Goal: Information Seeking & Learning: Learn about a topic

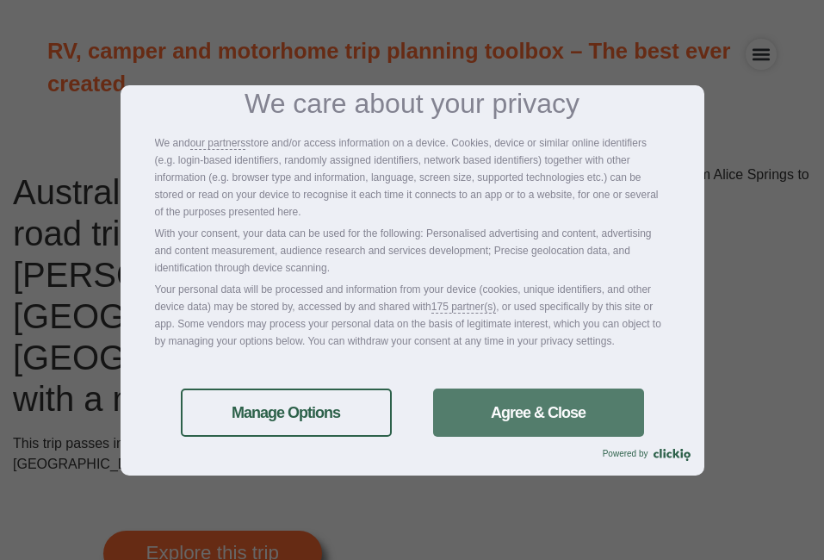
click at [523, 399] on link "Agree & Close" at bounding box center [538, 412] width 211 height 48
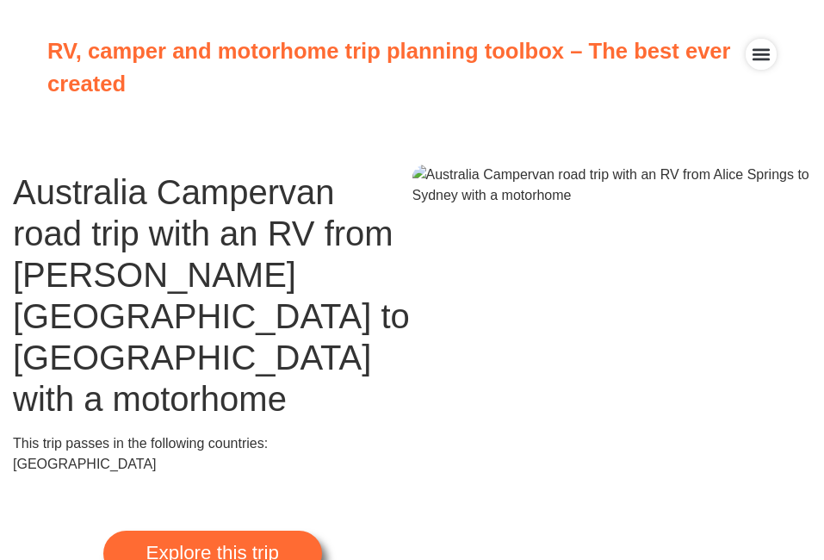
click at [179, 543] on span "Explore this trip" at bounding box center [212, 552] width 133 height 19
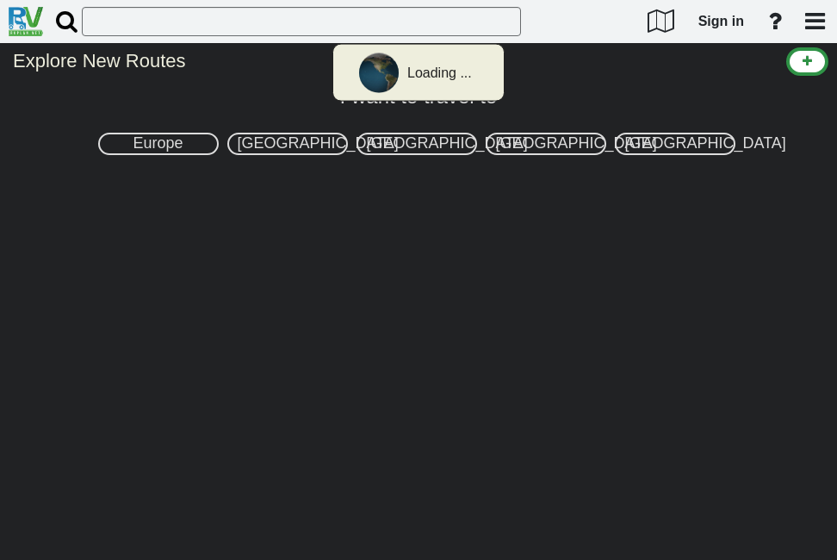
select select "number:3"
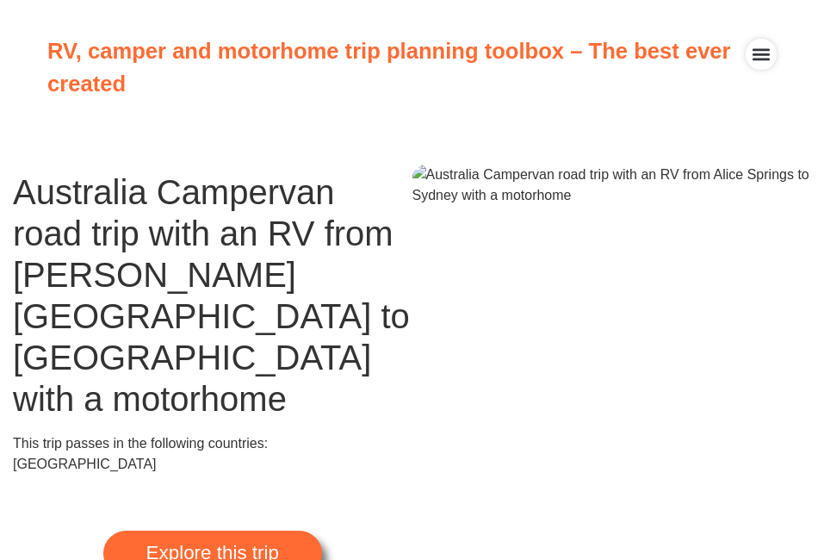
click at [765, 65] on div "Menu Toggle" at bounding box center [760, 54] width 31 height 31
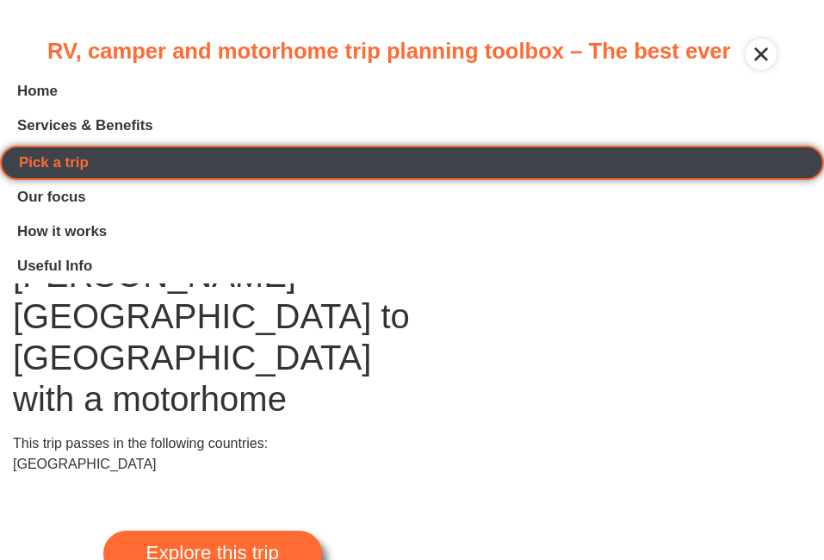
click at [655, 173] on link "Pick a trip" at bounding box center [412, 162] width 824 height 34
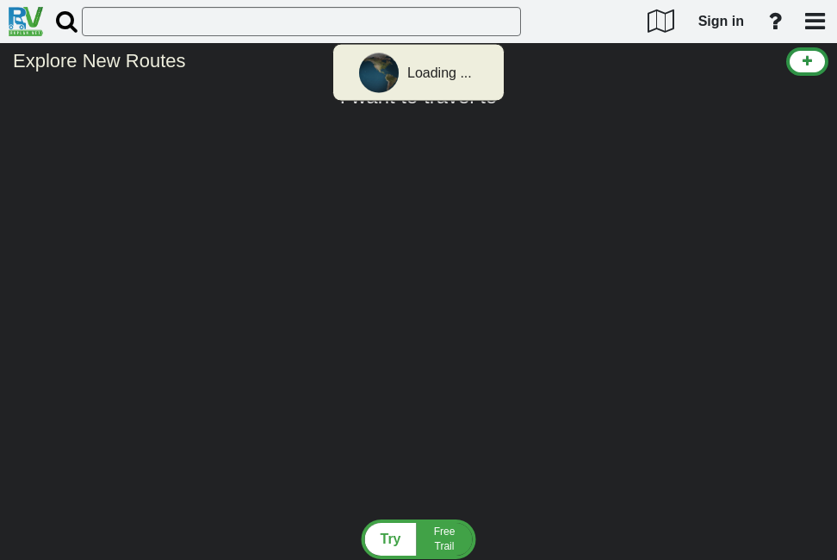
select select "number:3"
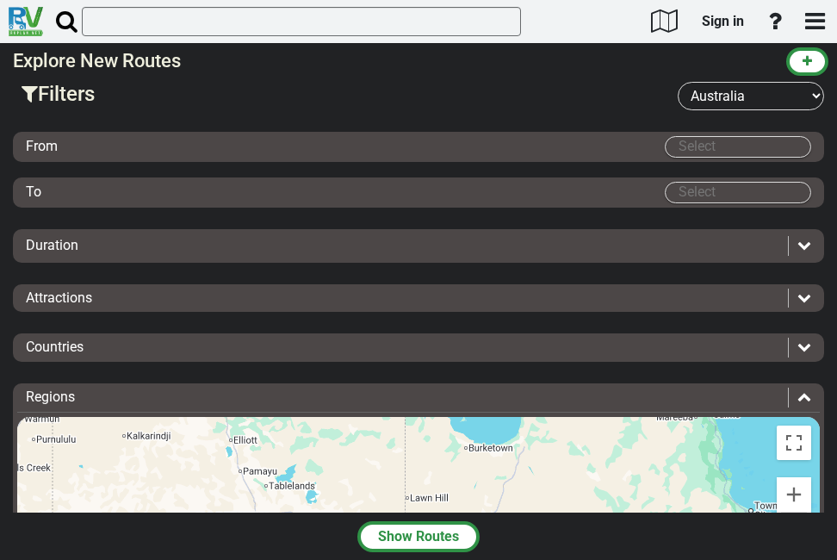
click at [576, 144] on div "From" at bounding box center [345, 147] width 639 height 20
click at [467, 148] on div "From" at bounding box center [345, 147] width 639 height 20
click at [727, 152] on input "Select" at bounding box center [737, 147] width 145 height 20
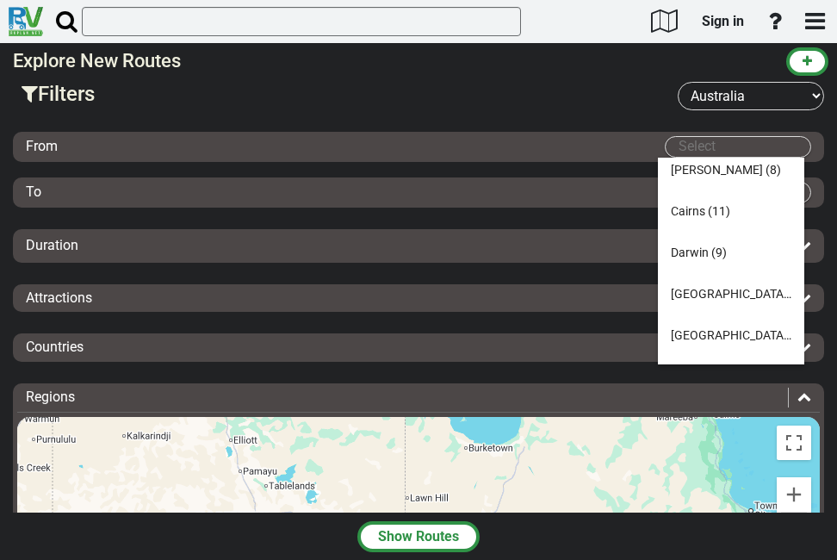
scroll to position [165, 0]
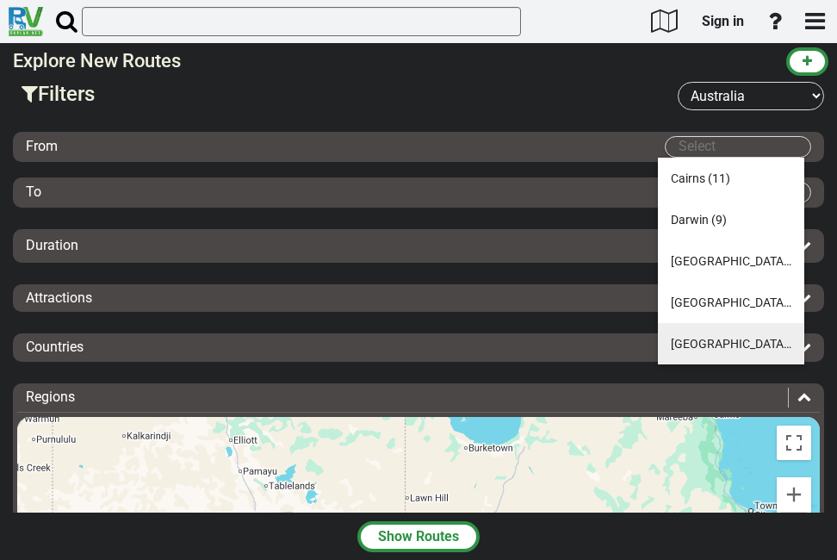
click at [679, 350] on li "Sydney (14)" at bounding box center [731, 343] width 146 height 41
type input "Sydney"
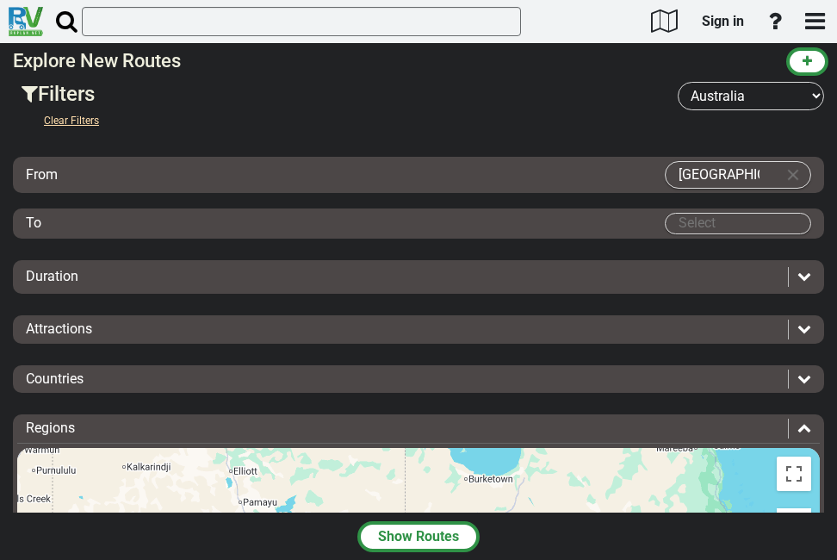
click at [709, 230] on input "Select" at bounding box center [737, 223] width 145 height 20
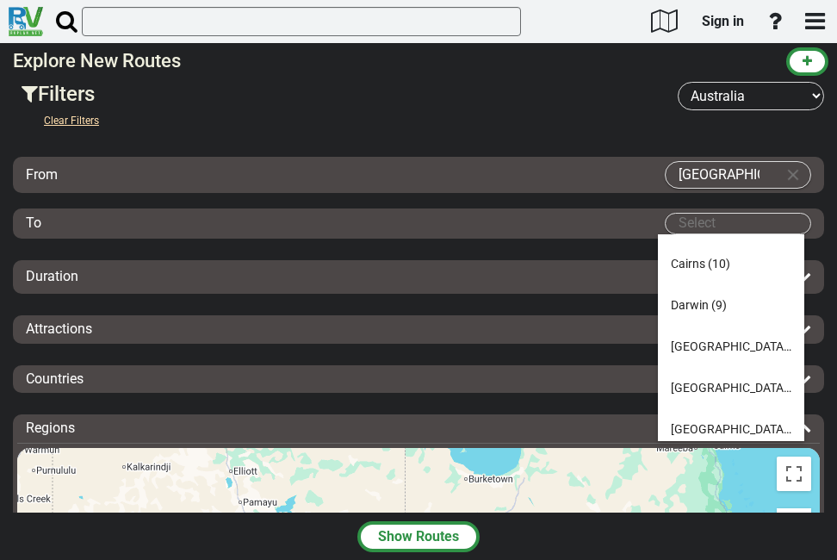
scroll to position [124, 0]
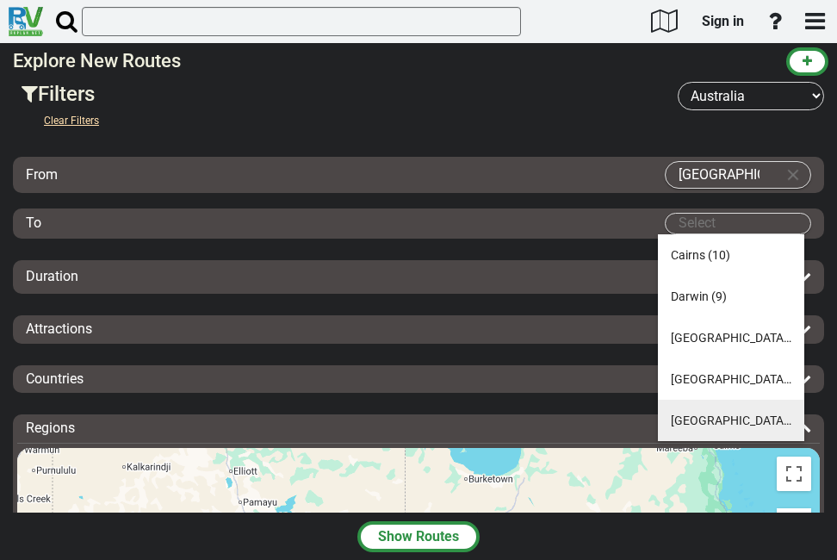
click at [701, 413] on span "Sydney" at bounding box center [731, 420] width 121 height 14
type input "Sydney"
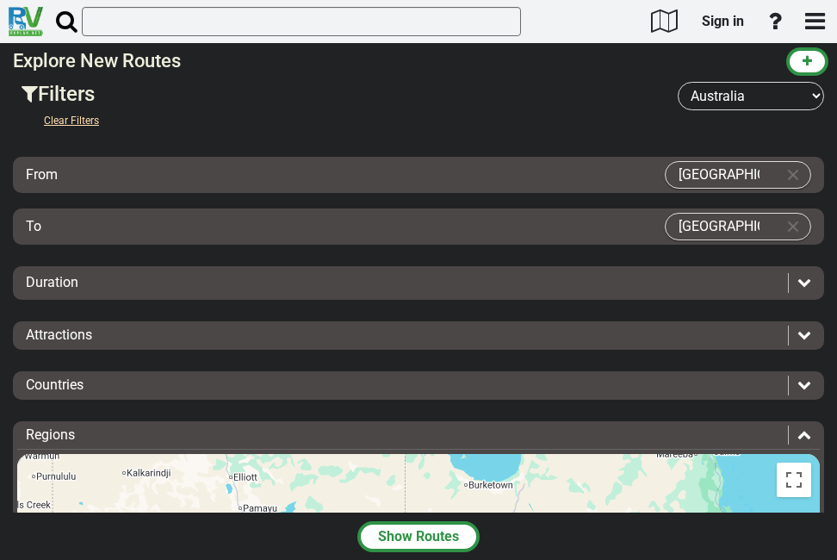
click at [797, 283] on icon at bounding box center [804, 282] width 14 height 14
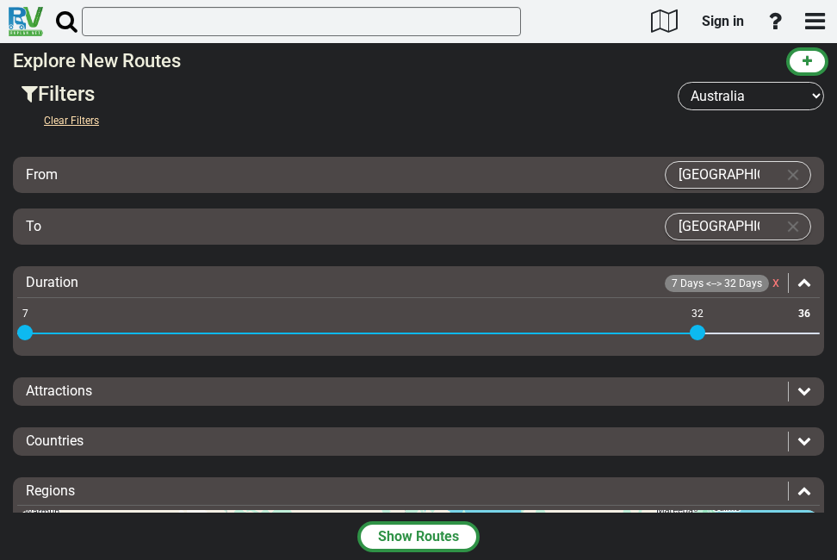
drag, startPoint x: 796, startPoint y: 330, endPoint x: 687, endPoint y: 334, distance: 109.4
click at [687, 334] on span at bounding box center [361, 333] width 672 height 28
click at [802, 391] on icon at bounding box center [804, 390] width 14 height 14
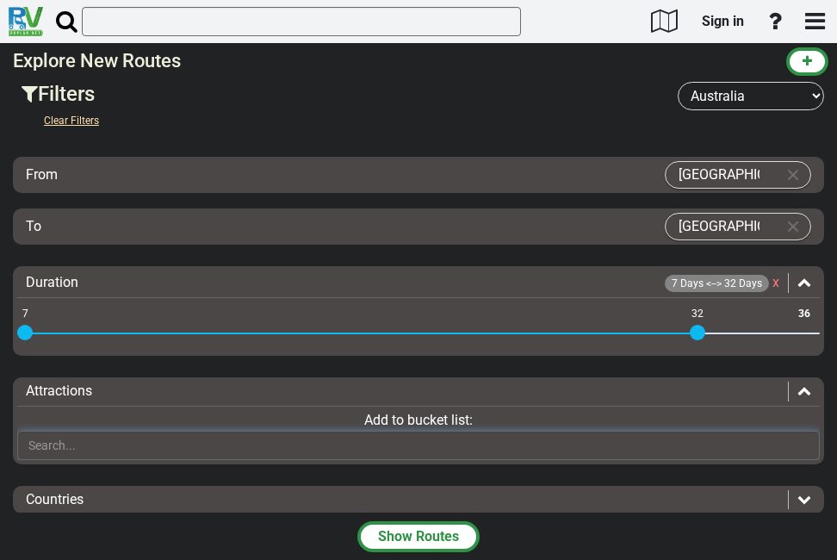
click at [599, 444] on input "text" at bounding box center [418, 444] width 802 height 29
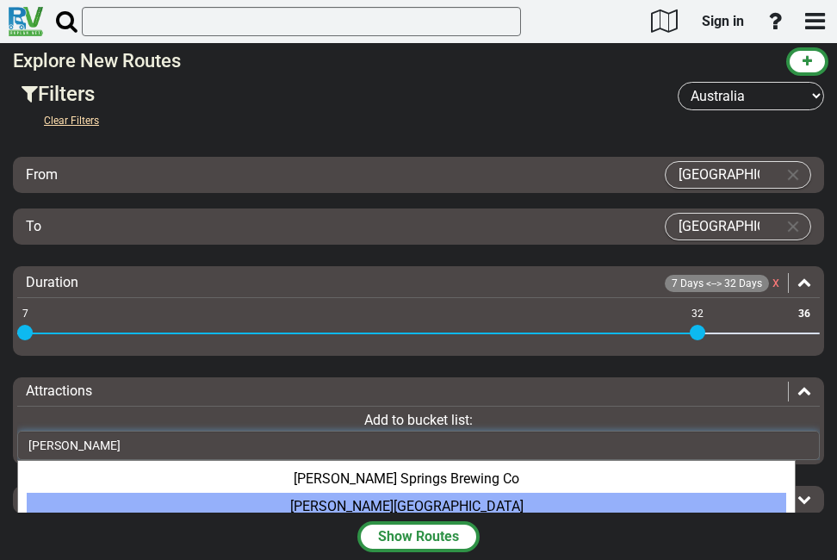
type input "alice"
click at [466, 494] on div "Alice Springs Desert Park" at bounding box center [406, 506] width 759 height 28
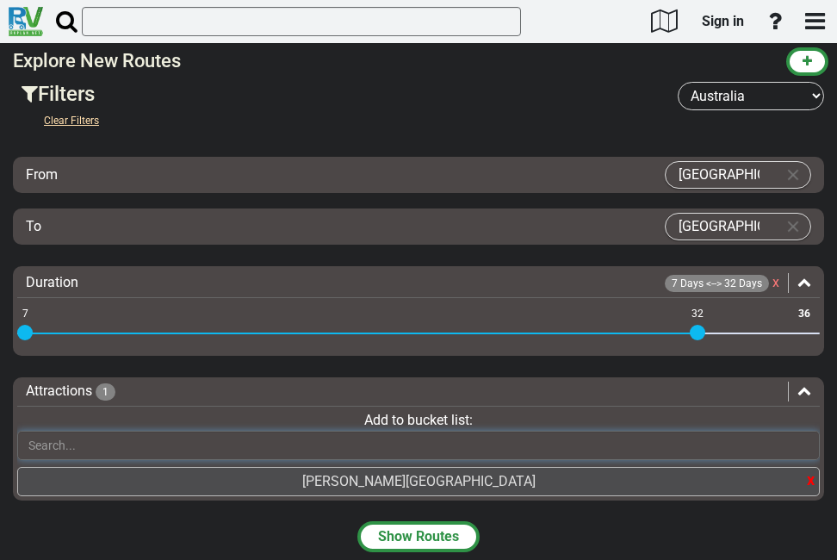
click at [496, 449] on input "text" at bounding box center [418, 444] width 802 height 29
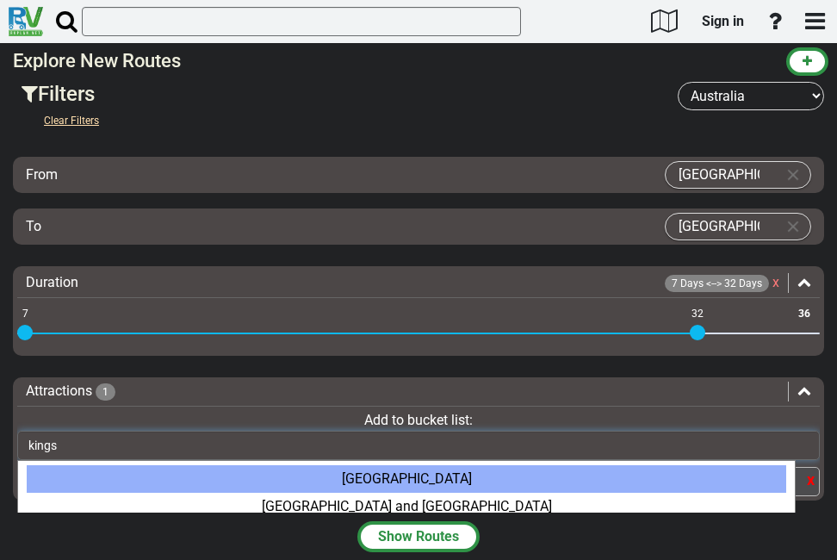
type input "kings"
click at [454, 481] on div "Kings Canyon Walk" at bounding box center [406, 479] width 759 height 28
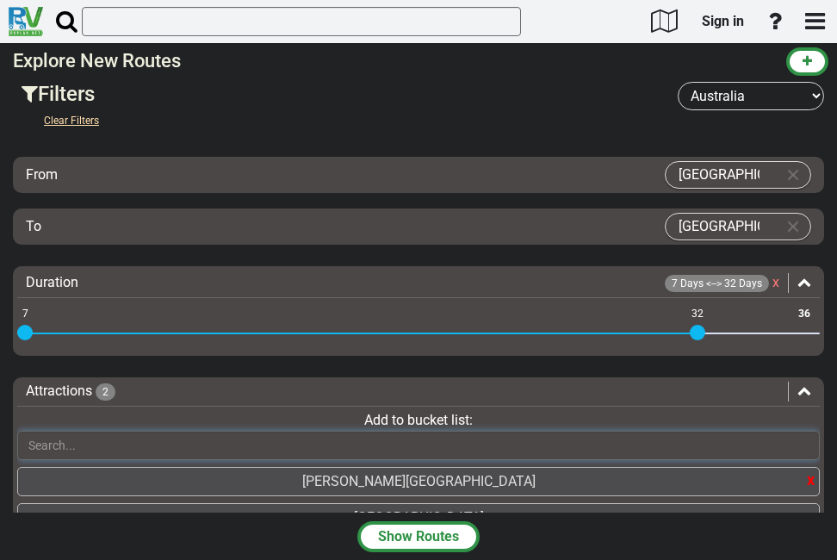
click at [459, 442] on input "text" at bounding box center [418, 444] width 802 height 29
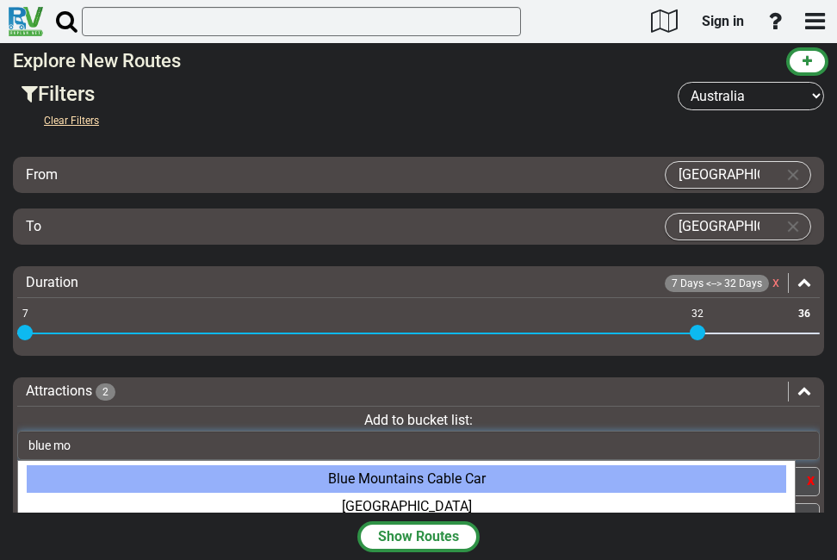
type input "blue mo"
click at [469, 480] on div "Blue Mountains Cable Car" at bounding box center [406, 479] width 759 height 28
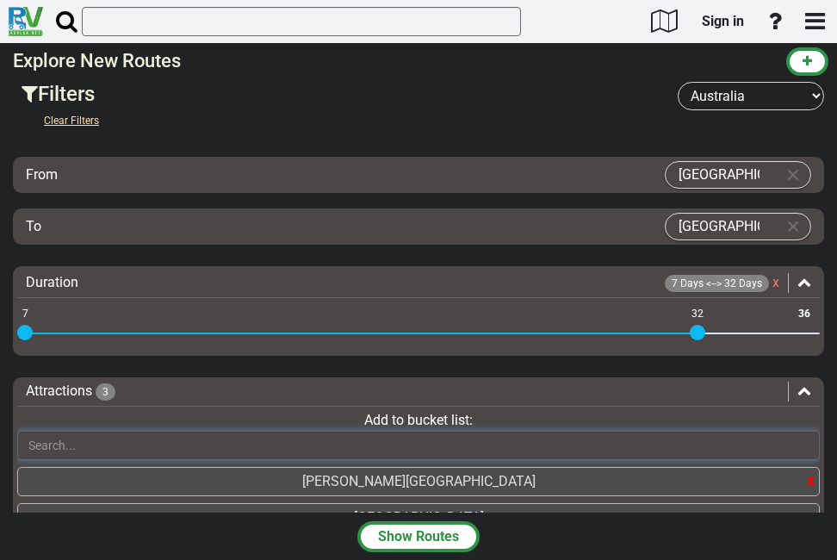
click at [610, 446] on input "text" at bounding box center [418, 444] width 802 height 29
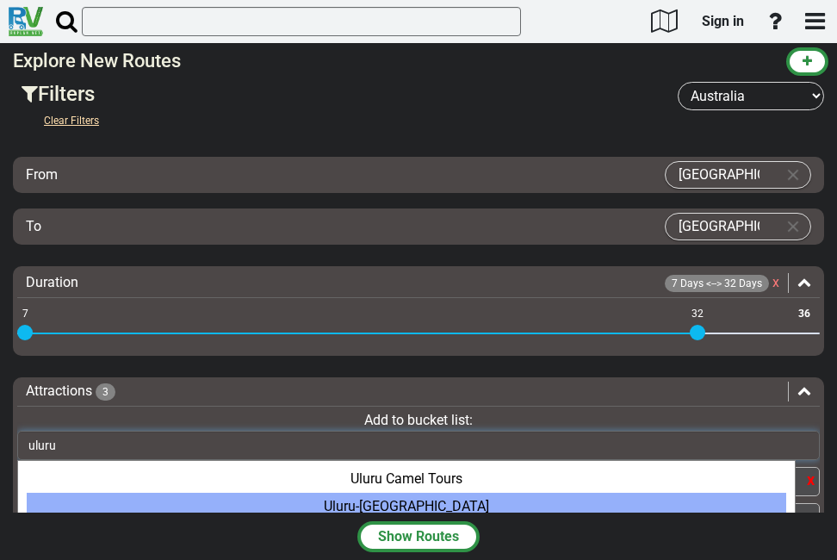
type input "uluru"
click at [531, 509] on div "Uluru-Kata Tjuta Cultural Centre" at bounding box center [406, 506] width 759 height 28
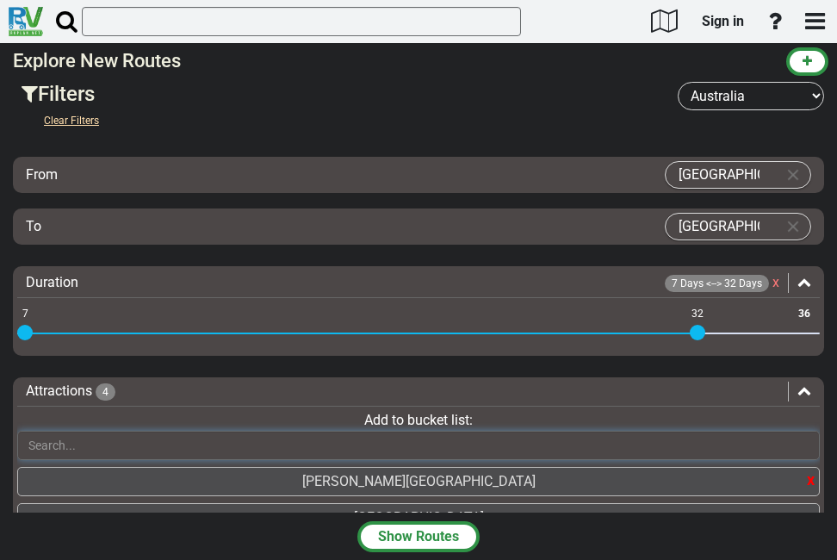
click at [424, 442] on input "text" at bounding box center [418, 444] width 802 height 29
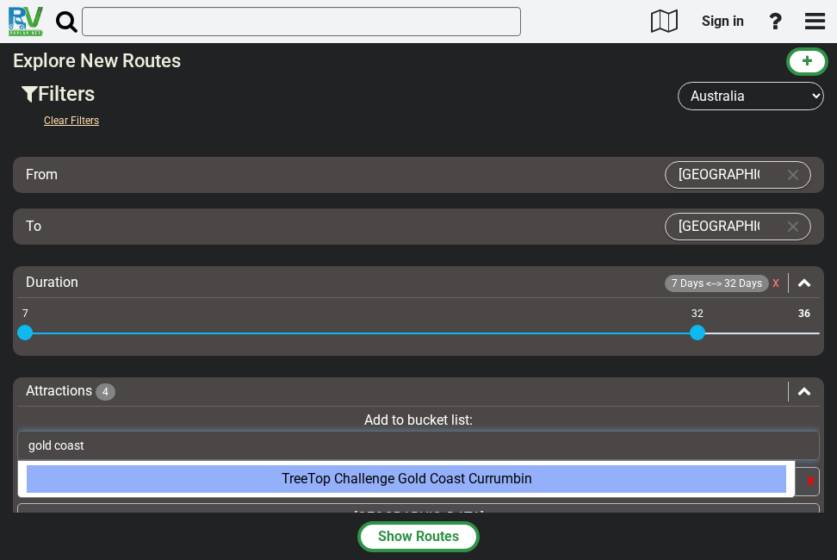
type input "gold coast"
click at [529, 476] on div "TreeTop Challenge Gold Coast Currumbin" at bounding box center [406, 479] width 759 height 28
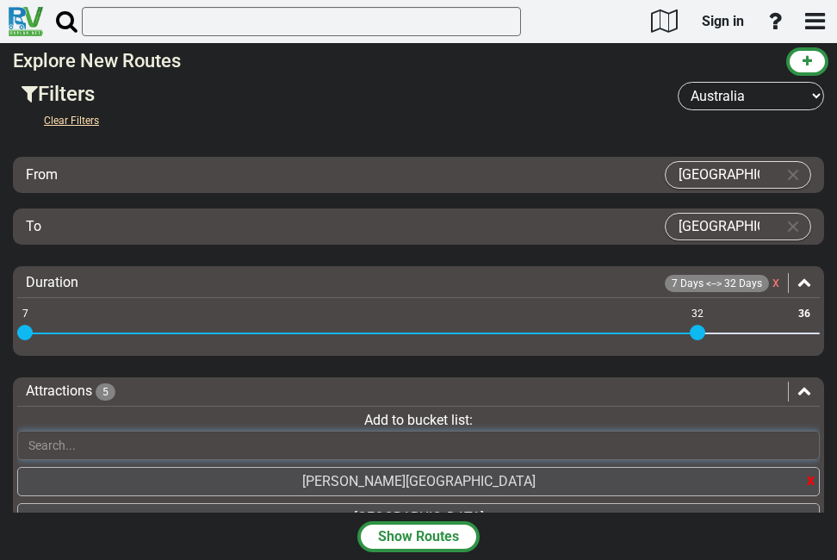
click at [510, 442] on input "text" at bounding box center [418, 444] width 802 height 29
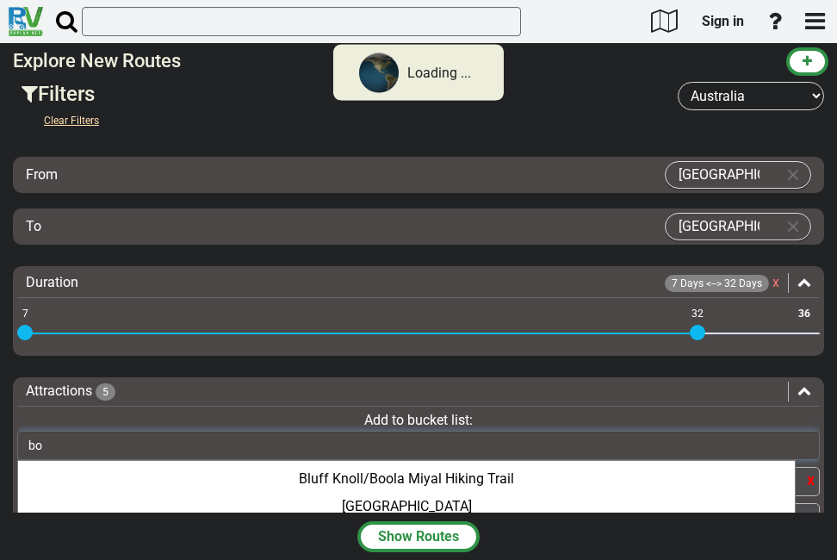
type input "b"
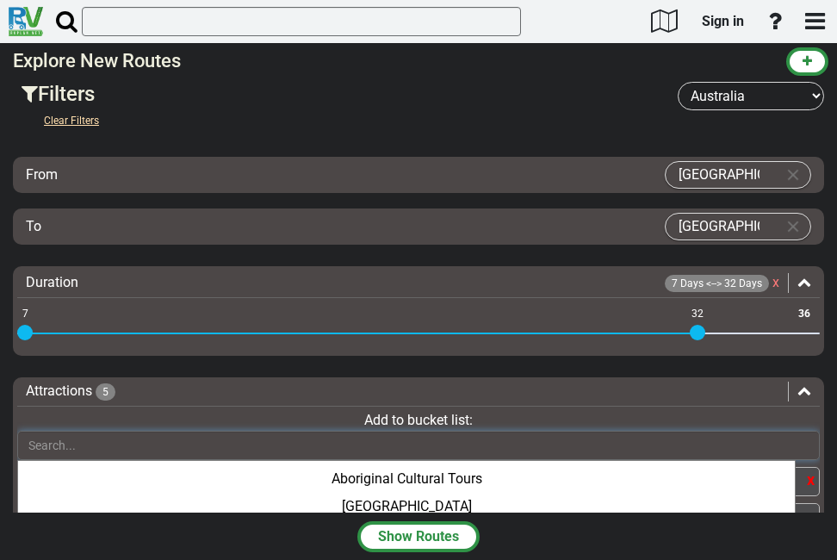
type input "a"
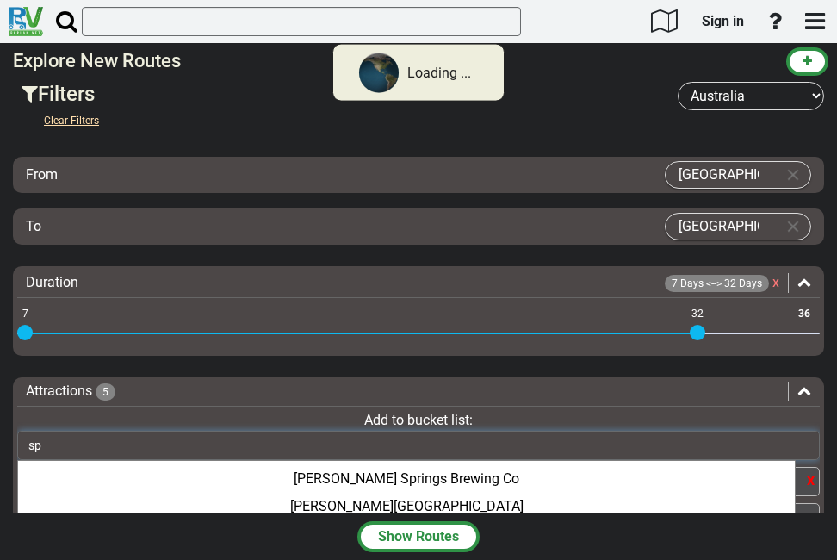
type input "s"
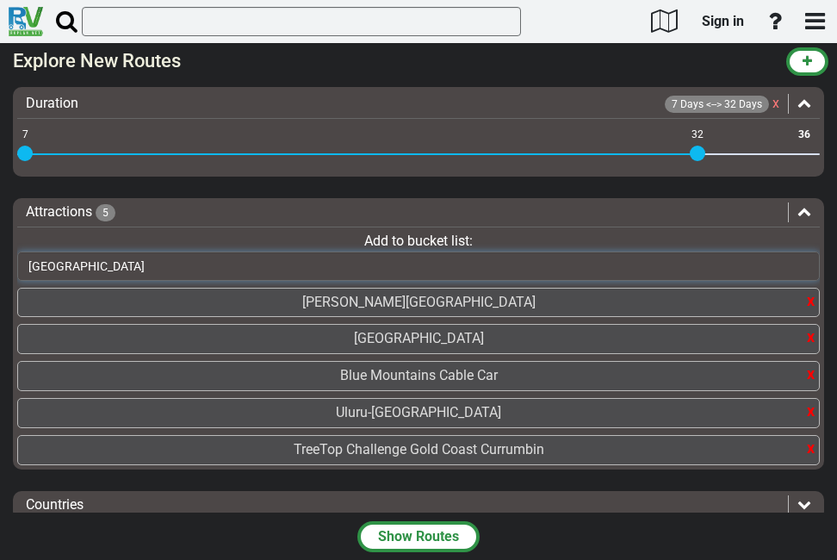
scroll to position [171, 0]
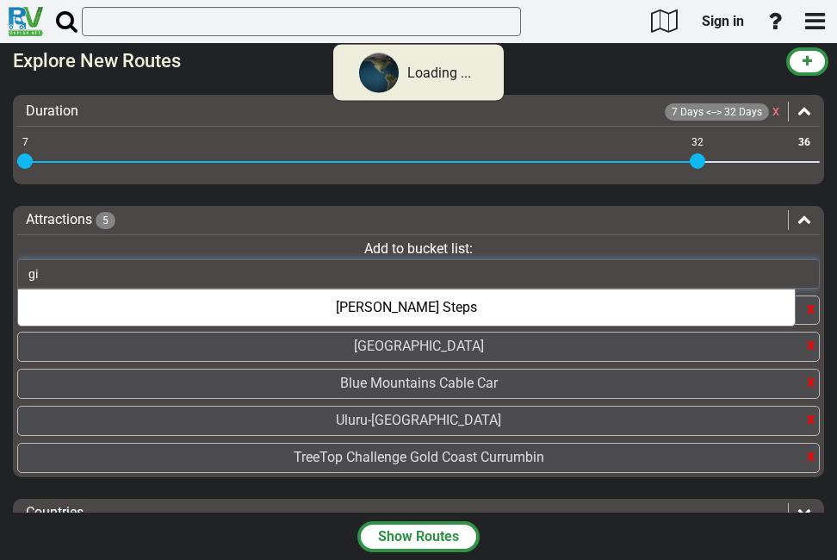
type input "g"
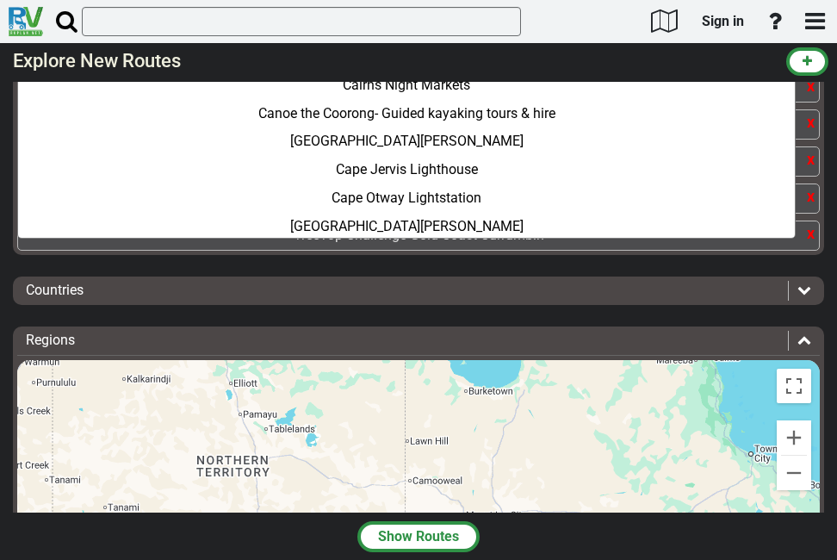
scroll to position [395, 0]
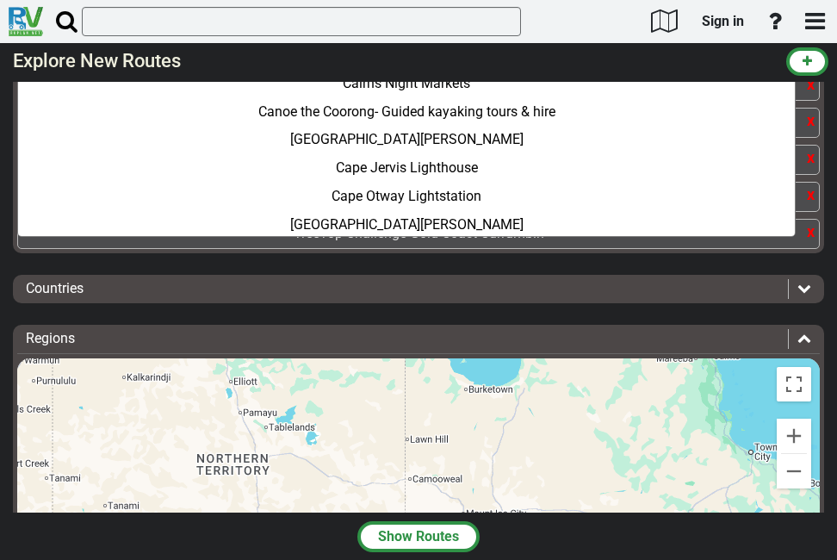
click at [793, 299] on div "Countries Australia (99)" at bounding box center [418, 289] width 811 height 28
click at [797, 292] on icon at bounding box center [804, 288] width 14 height 14
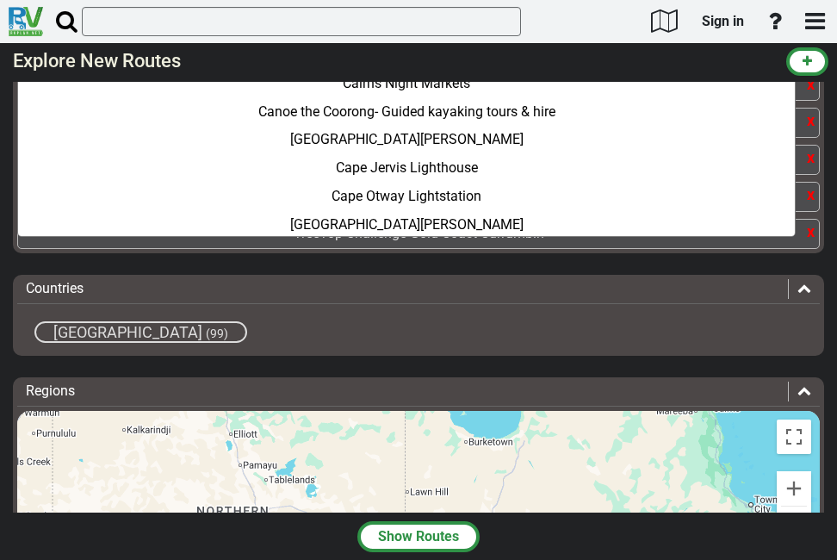
click at [109, 337] on span "Australia" at bounding box center [127, 332] width 149 height 18
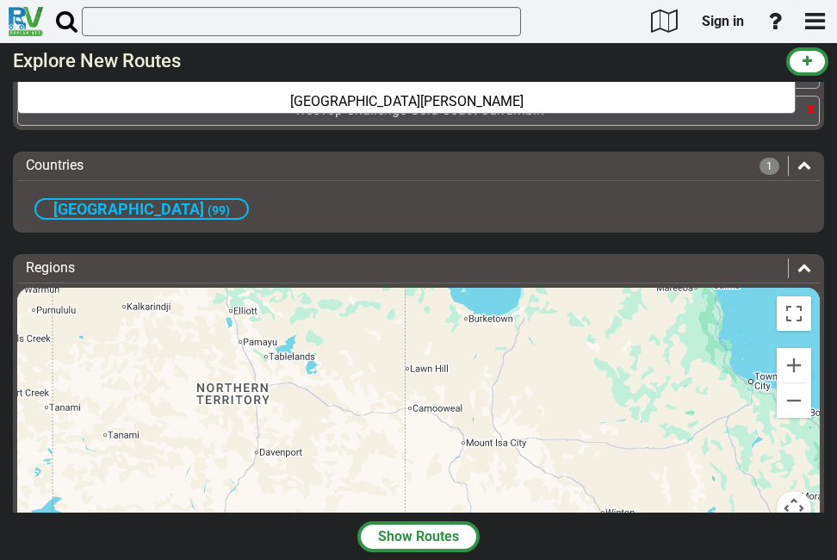
scroll to position [572, 0]
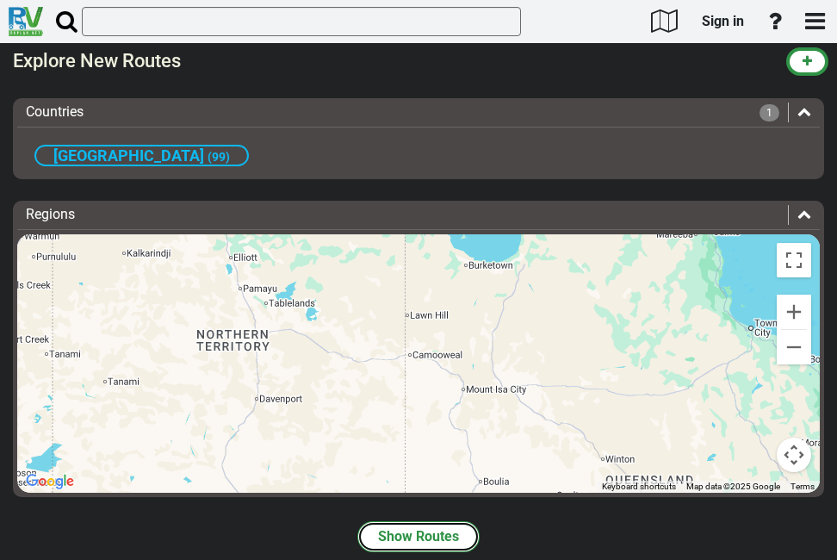
click at [424, 535] on button "Show Routes" at bounding box center [418, 536] width 122 height 31
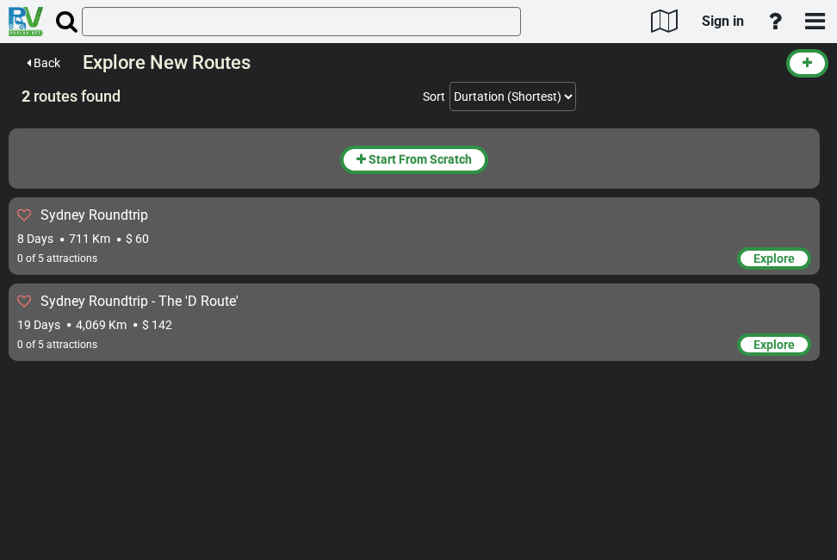
click at [619, 306] on div "Sydney Roundtrip - The 'D Route'" at bounding box center [414, 302] width 794 height 20
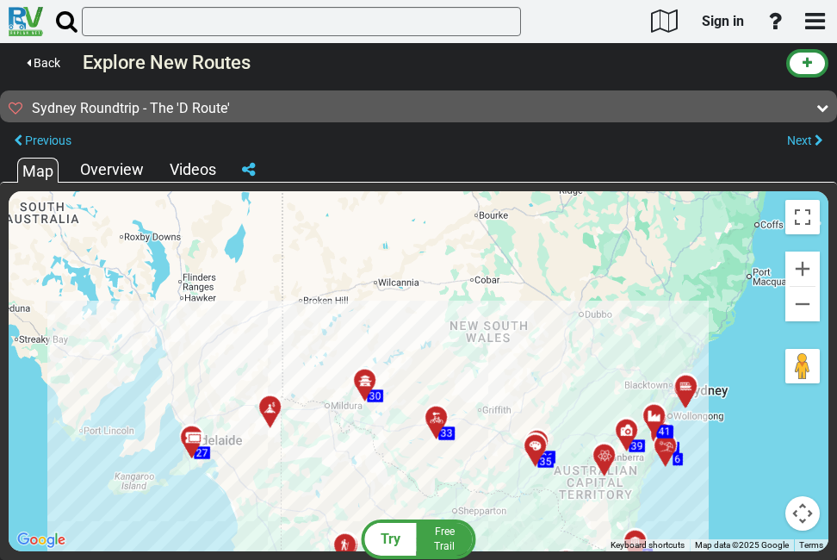
drag, startPoint x: 476, startPoint y: 229, endPoint x: 493, endPoint y: 363, distance: 135.4
click at [493, 363] on div "To activate drag with keyboard, press Alt + Enter. Once in keyboard drag state,…" at bounding box center [419, 371] width 820 height 360
click at [67, 138] on span "Previous" at bounding box center [48, 140] width 46 height 14
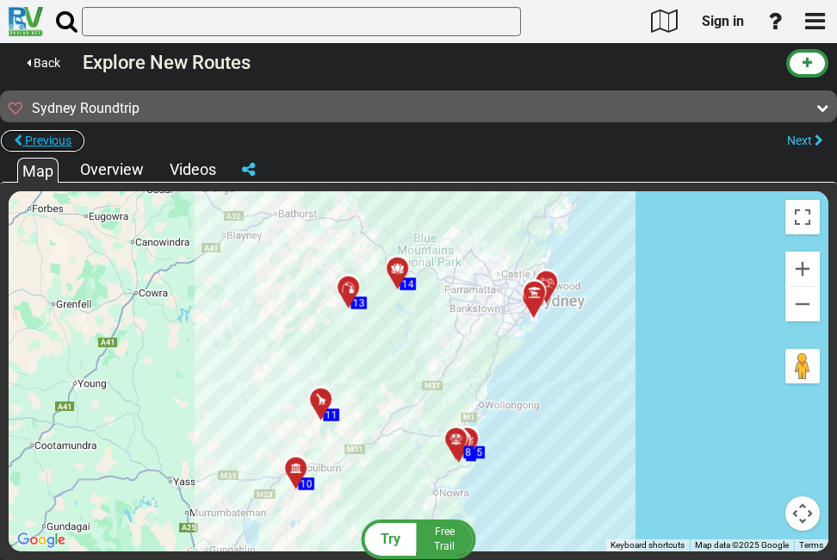
click at [59, 145] on span "Previous" at bounding box center [48, 140] width 46 height 14
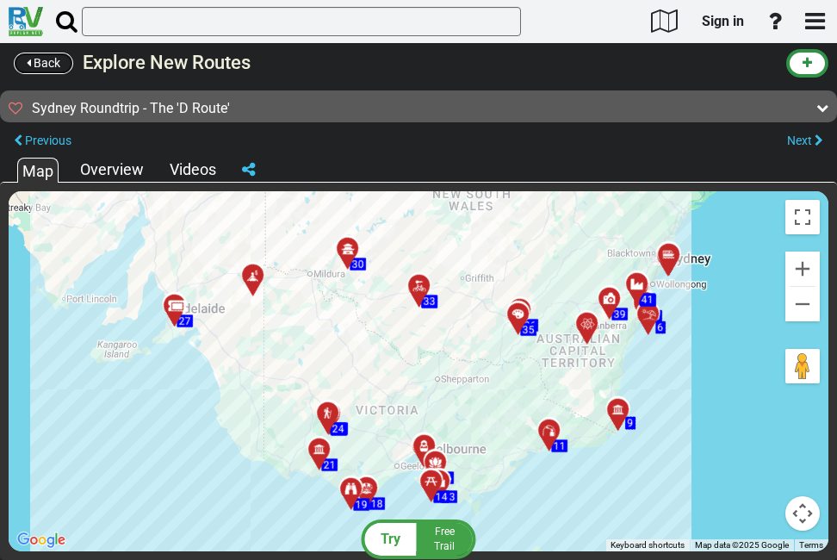
click at [43, 59] on span "Back" at bounding box center [47, 63] width 27 height 14
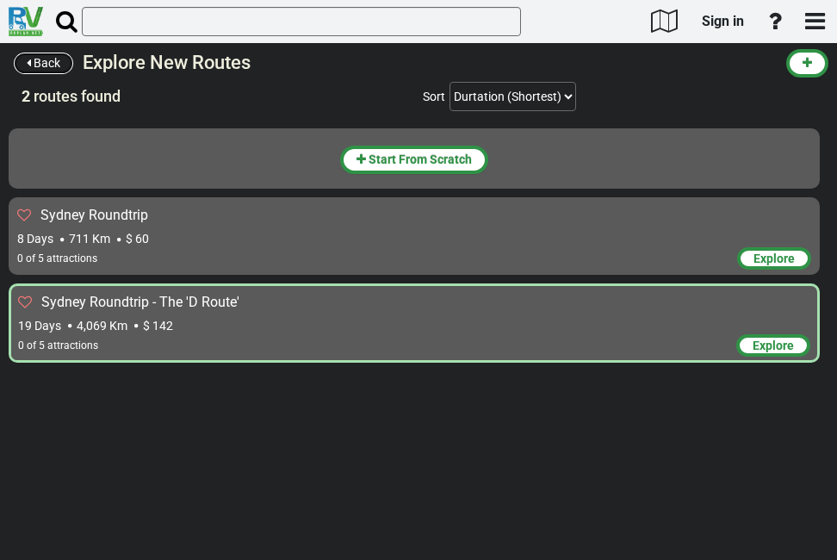
click at [44, 59] on span "Back" at bounding box center [47, 63] width 27 height 14
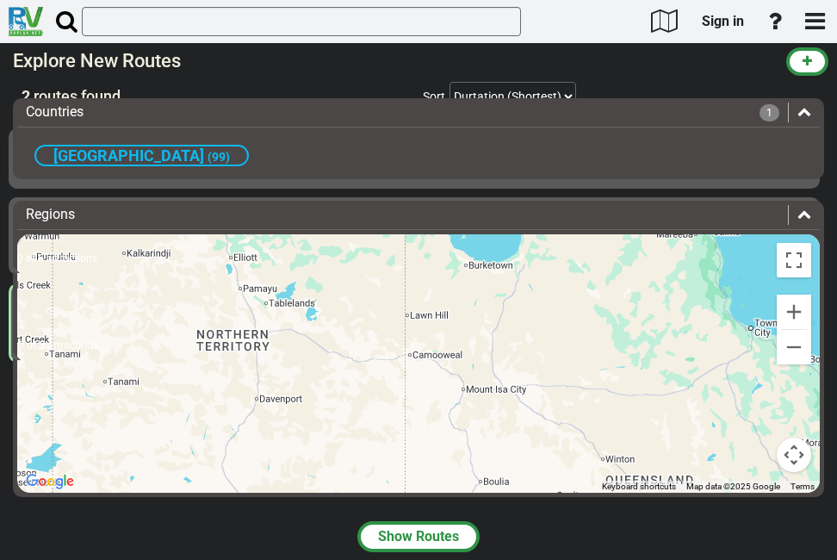
scroll to position [64, 0]
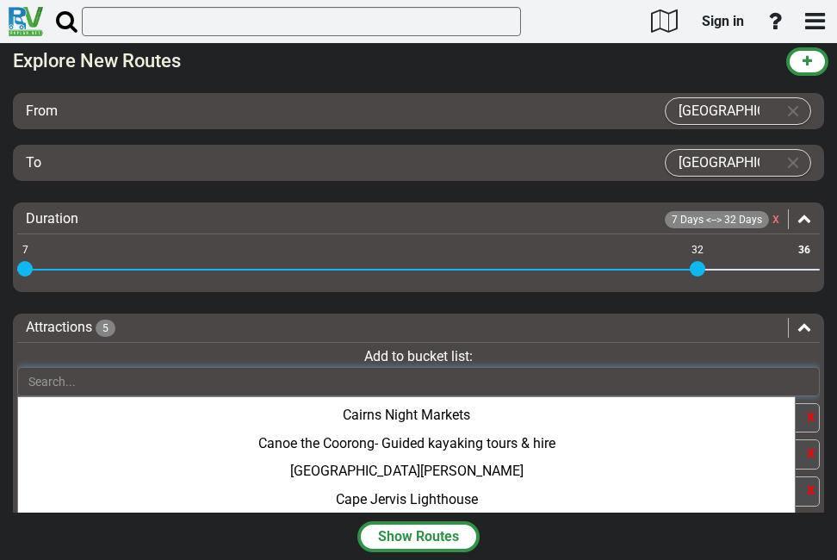
click at [236, 373] on input "text" at bounding box center [418, 381] width 802 height 29
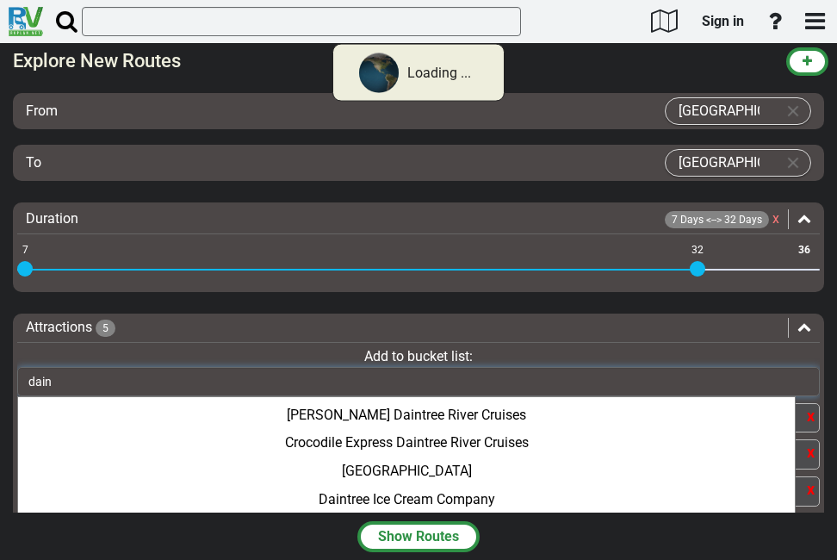
scroll to position [0, 0]
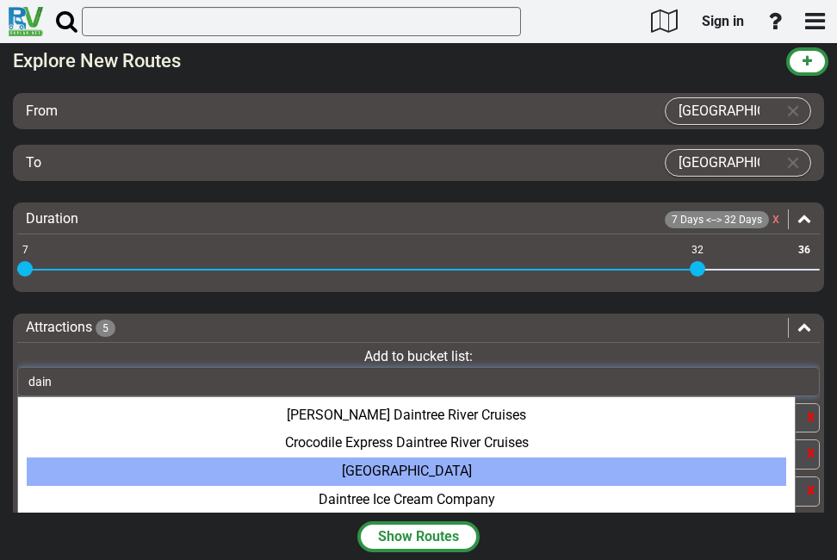
type input "dain"
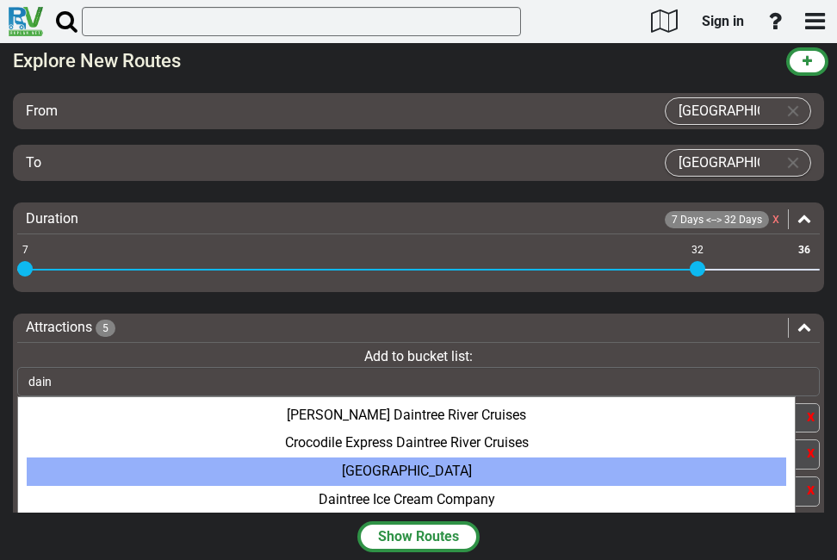
click at [449, 463] on div "Daintree Discovery Centre" at bounding box center [406, 471] width 759 height 28
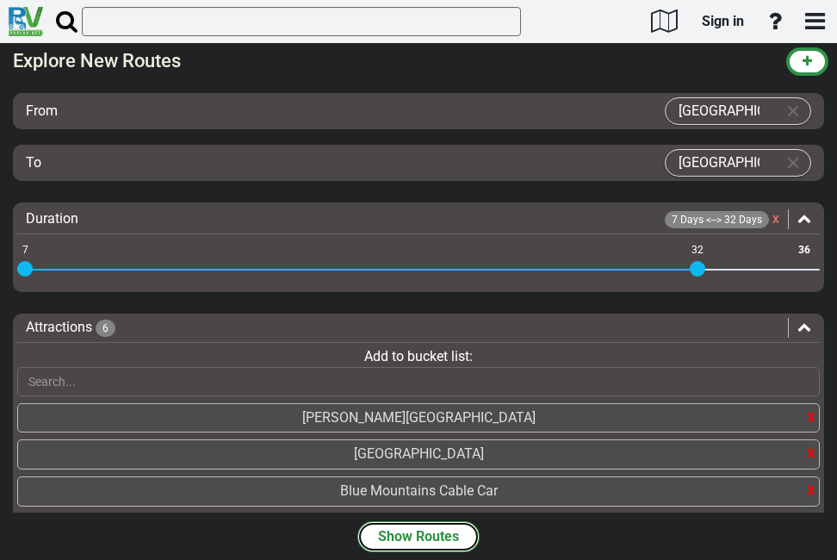
click at [423, 534] on button "Show Routes" at bounding box center [418, 536] width 122 height 31
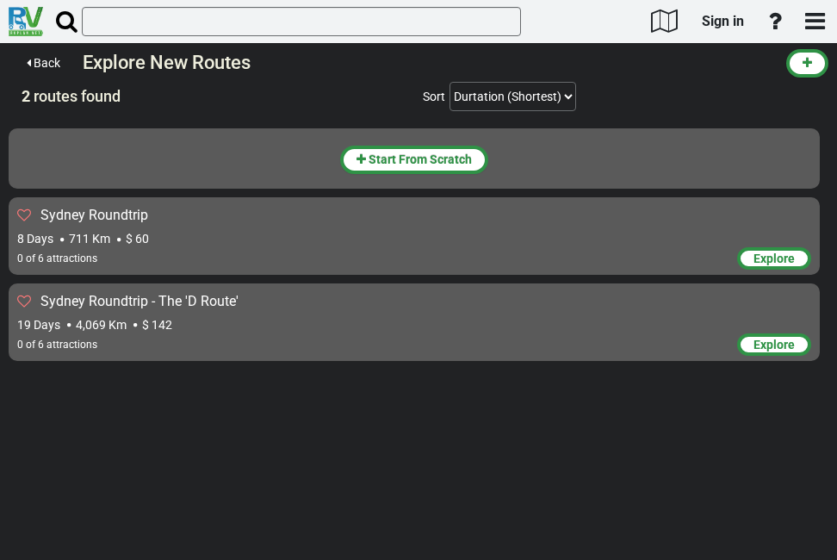
click at [456, 350] on div "0 of 6 attractions" at bounding box center [377, 345] width 720 height 17
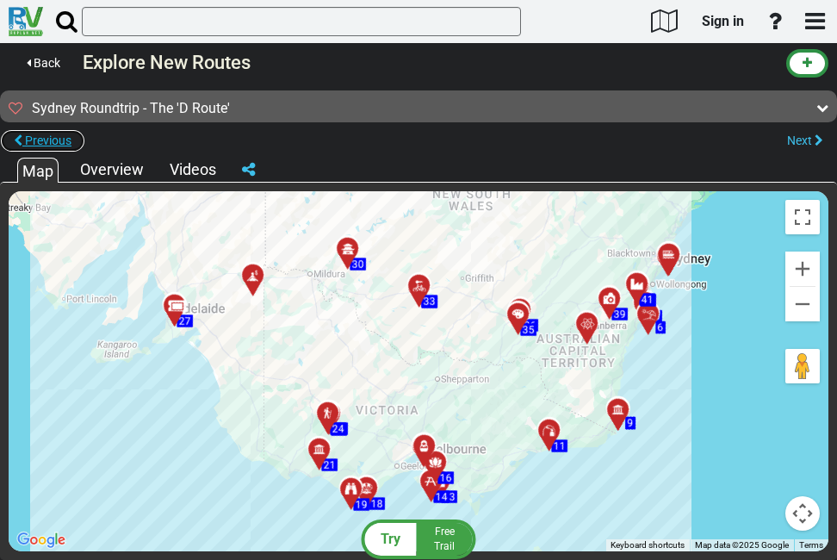
click at [38, 144] on span "Previous" at bounding box center [48, 140] width 46 height 14
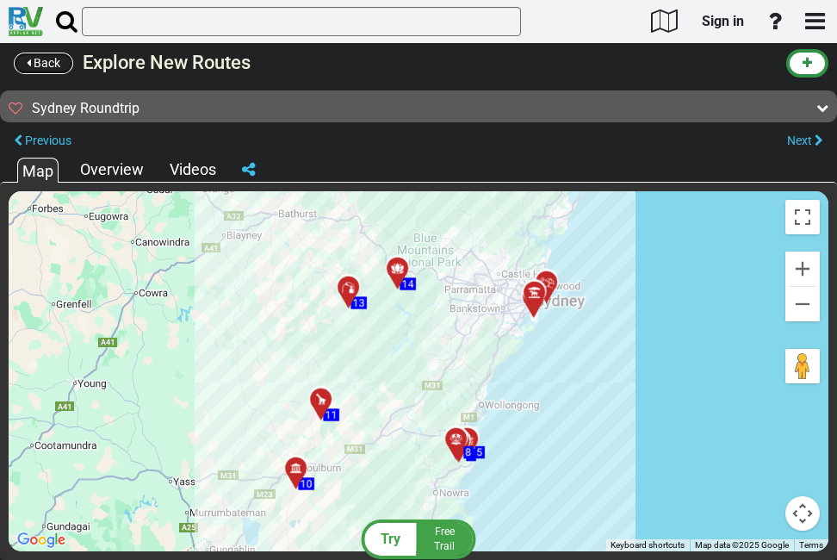
click at [47, 69] on span "Back" at bounding box center [47, 63] width 27 height 14
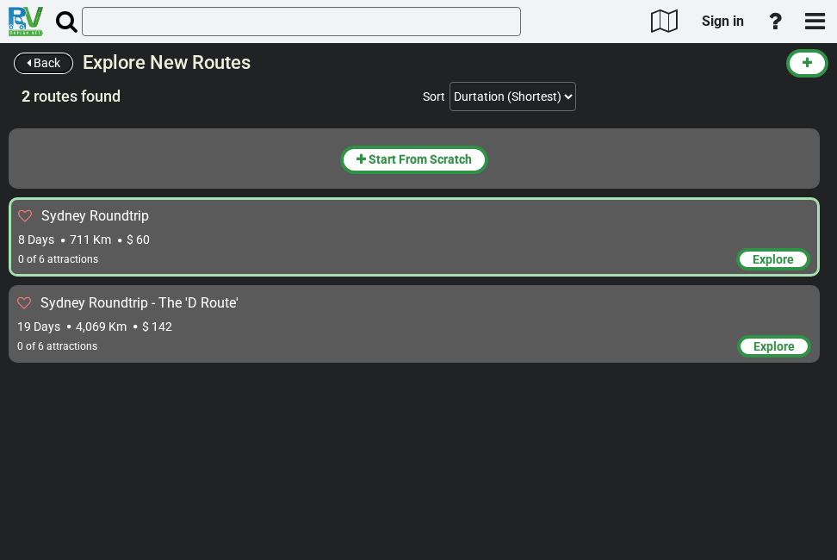
click at [47, 69] on span "Back" at bounding box center [47, 63] width 27 height 14
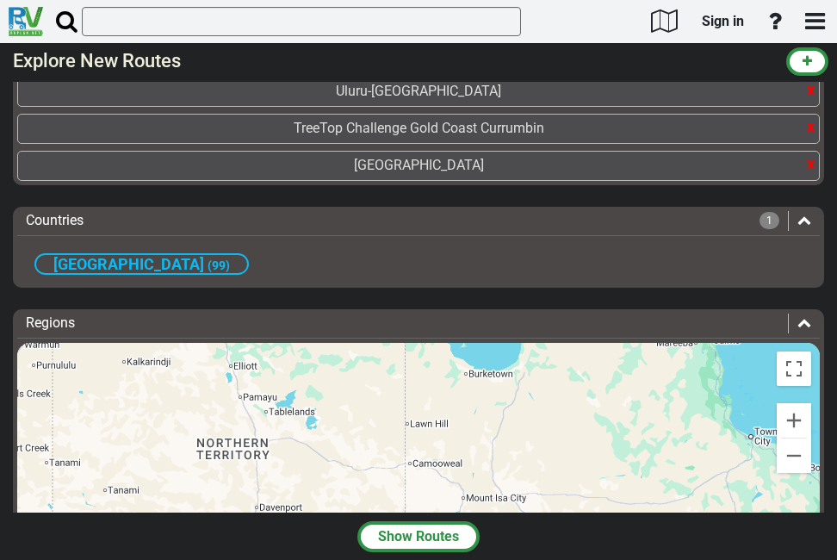
scroll to position [521, 0]
